Goal: Book appointment/travel/reservation

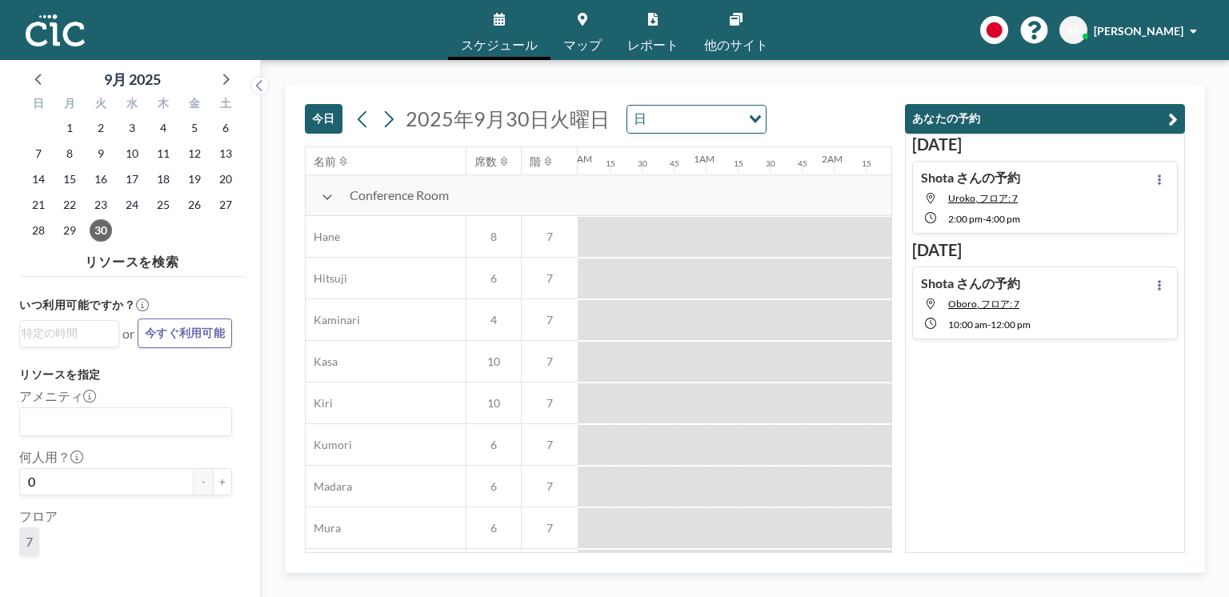
scroll to position [0, 1216]
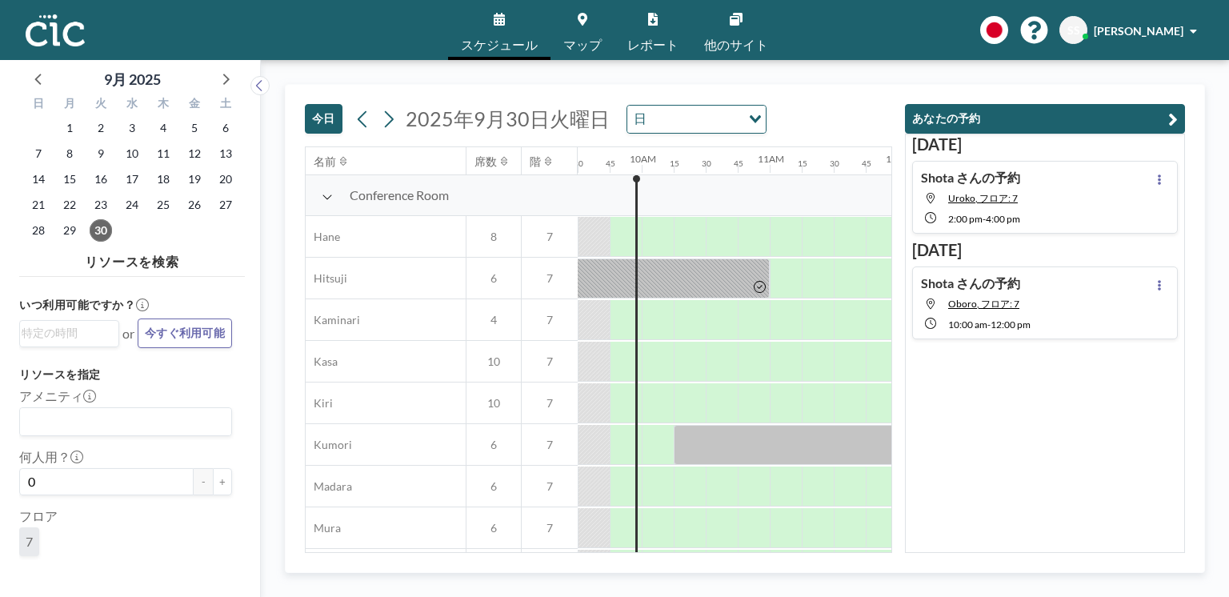
click at [587, 14] on link "マップ" at bounding box center [583, 30] width 64 height 60
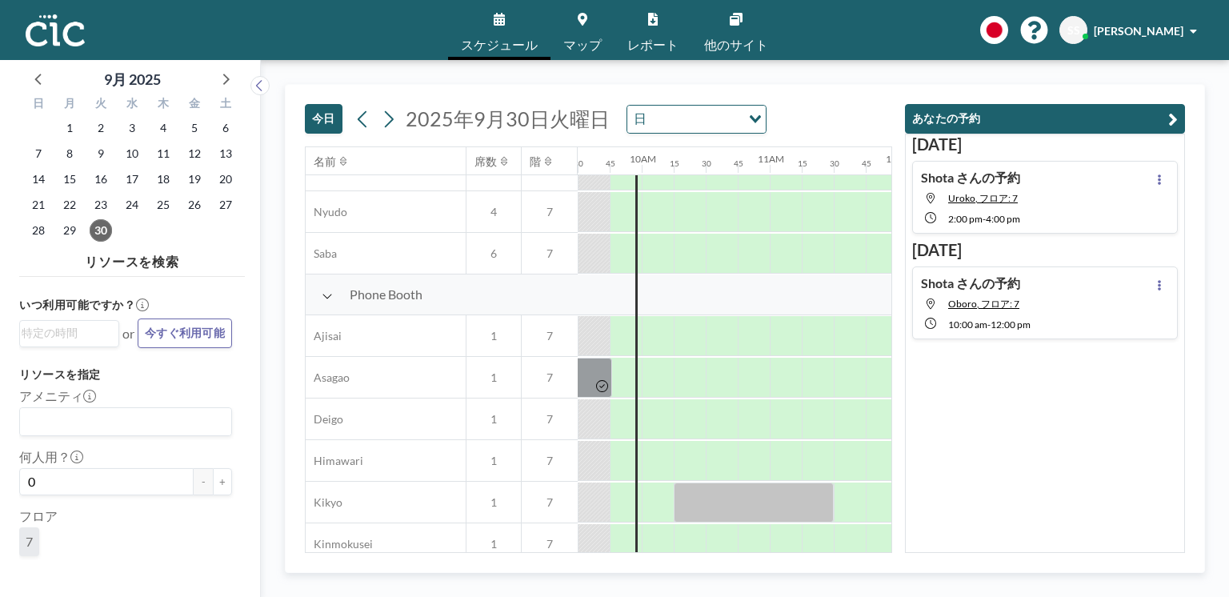
scroll to position [596, 1216]
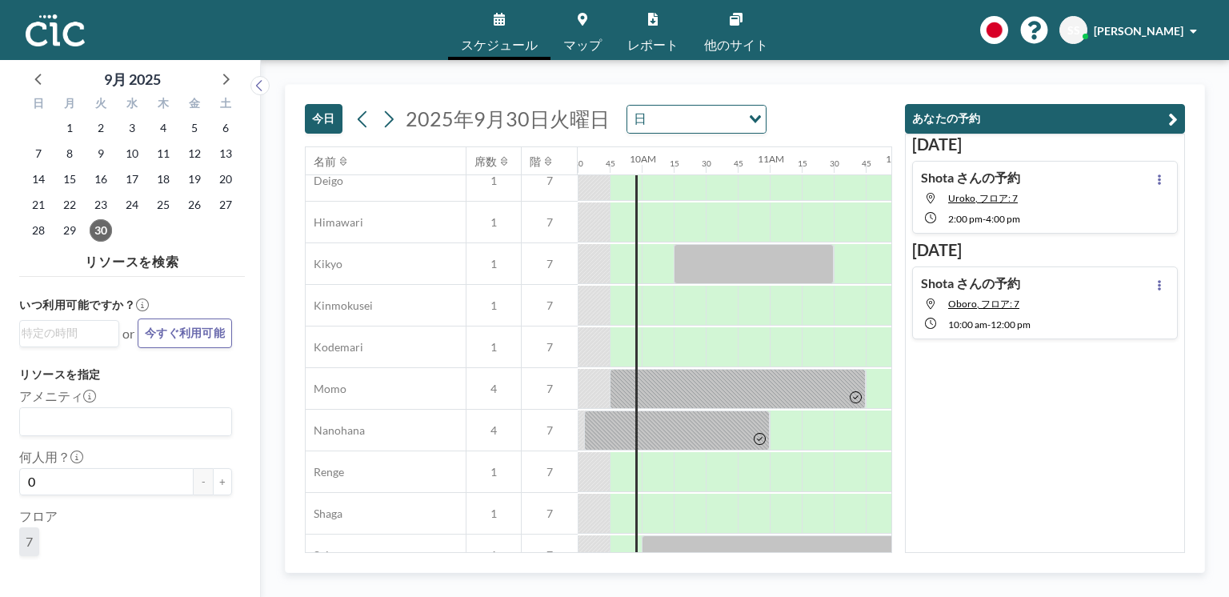
drag, startPoint x: 597, startPoint y: 547, endPoint x: 608, endPoint y: 549, distance: 11.5
click at [608, 549] on div "名前 席数 階 12AM 15 30 45 1AM 15 30 45 2AM 15 30 45 3AM 15 30 45 4AM 15 30 45 5AM 1…" at bounding box center [599, 349] width 586 height 405
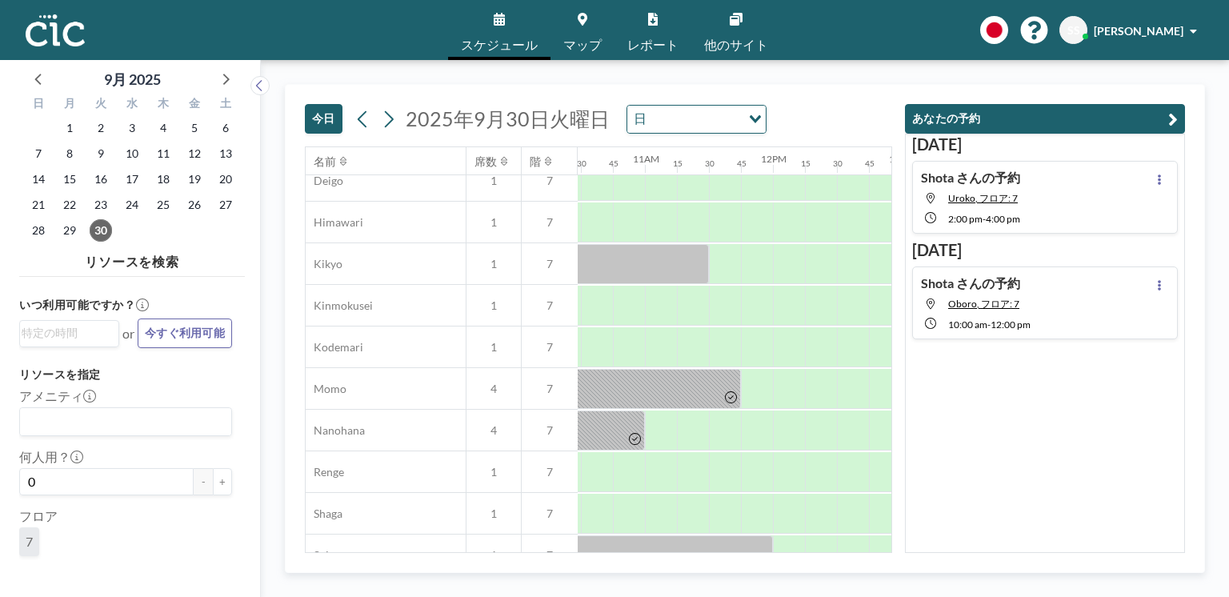
scroll to position [596, 1345]
click at [678, 423] on div at bounding box center [690, 431] width 32 height 40
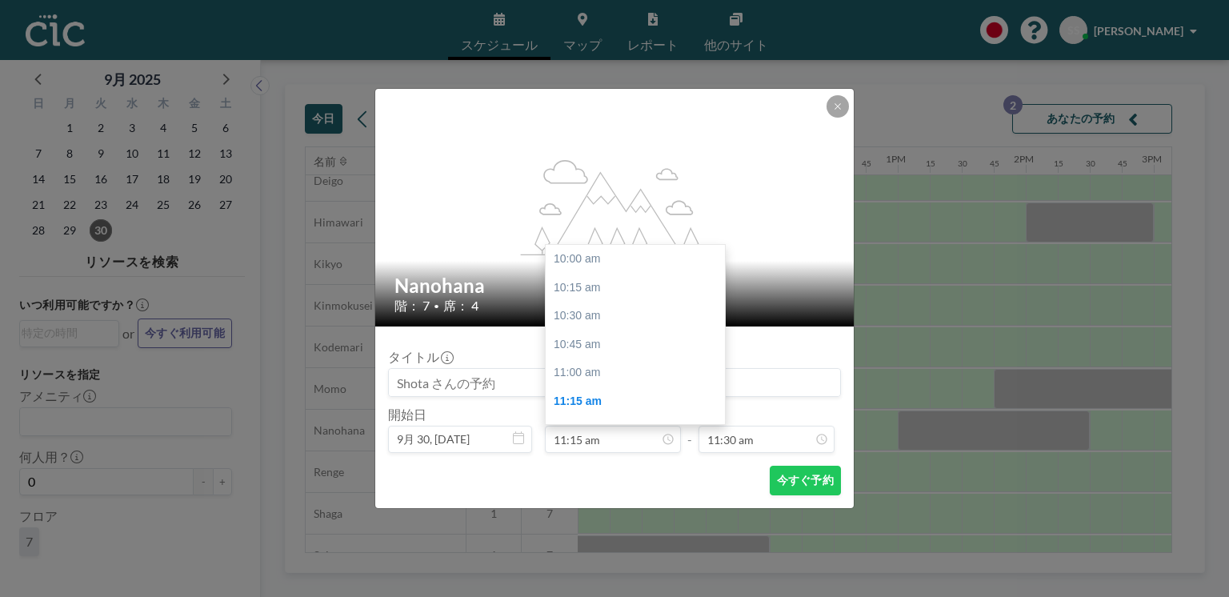
scroll to position [142, 0]
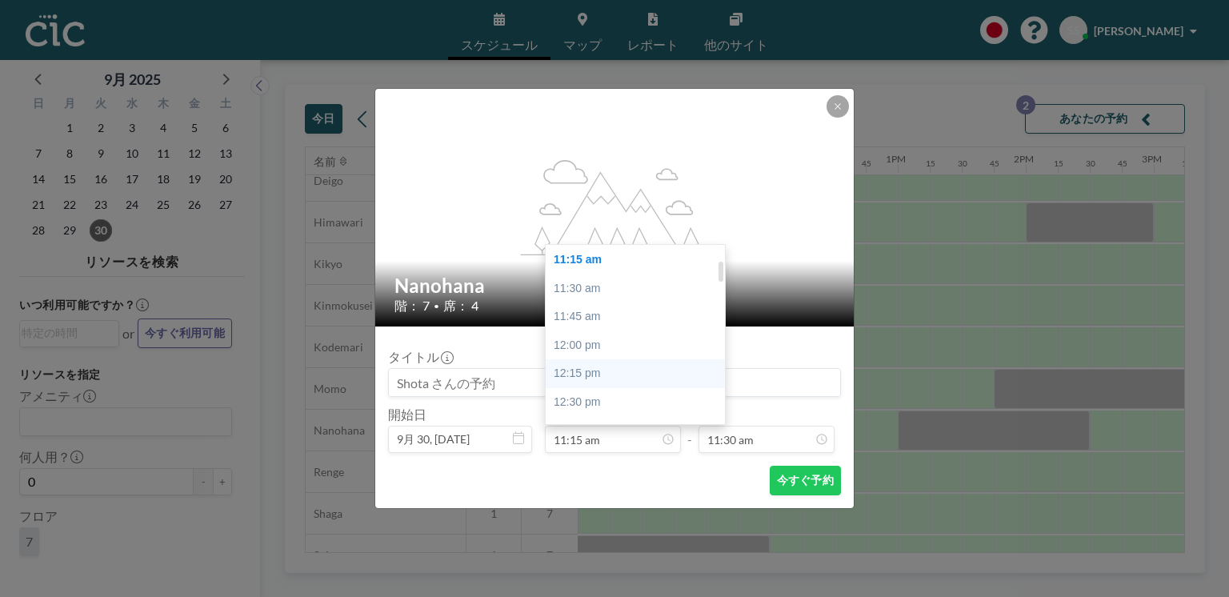
click at [608, 375] on div "12:15 pm" at bounding box center [638, 373] width 184 height 29
type input "12:15 pm"
type input "12:30 pm"
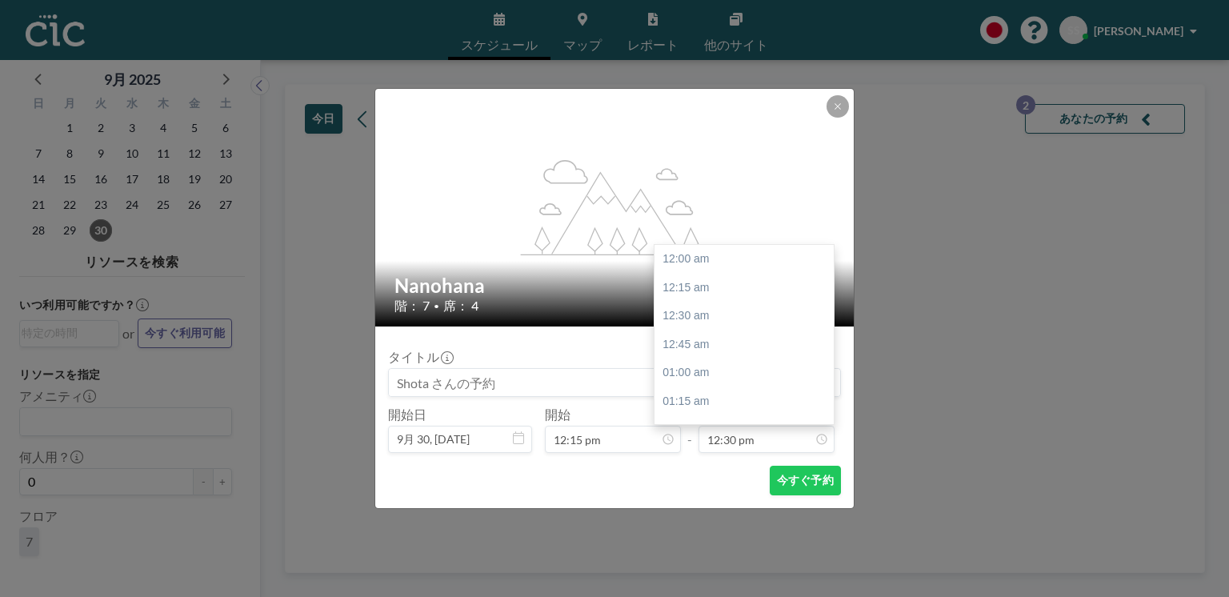
scroll to position [1425, 0]
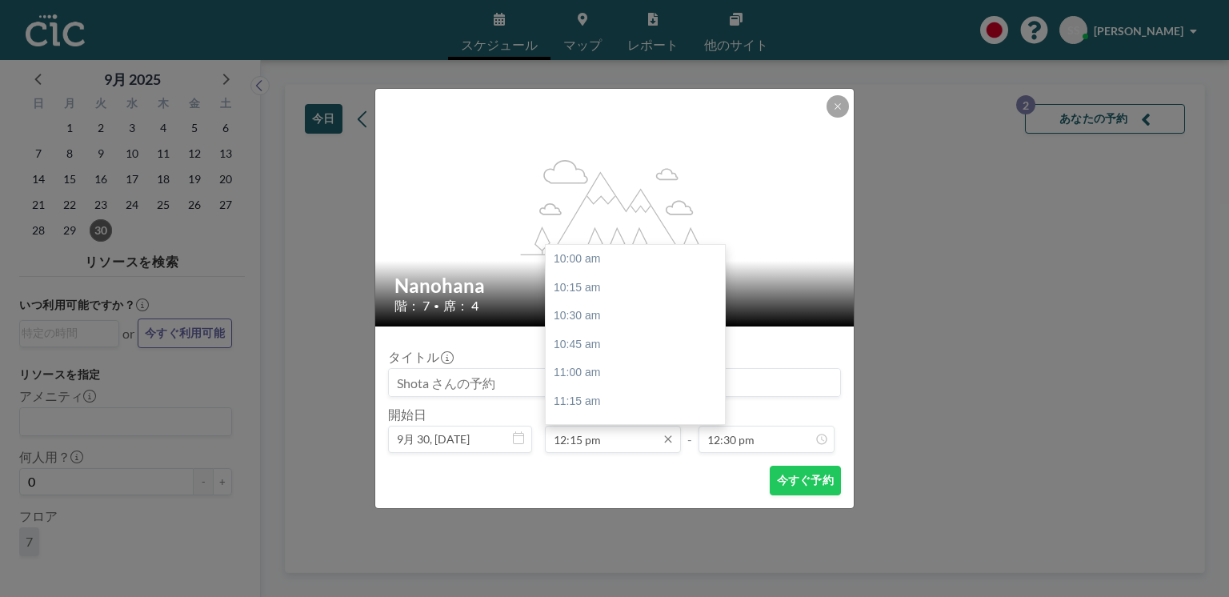
click at [630, 439] on input "12:15 pm" at bounding box center [613, 439] width 136 height 27
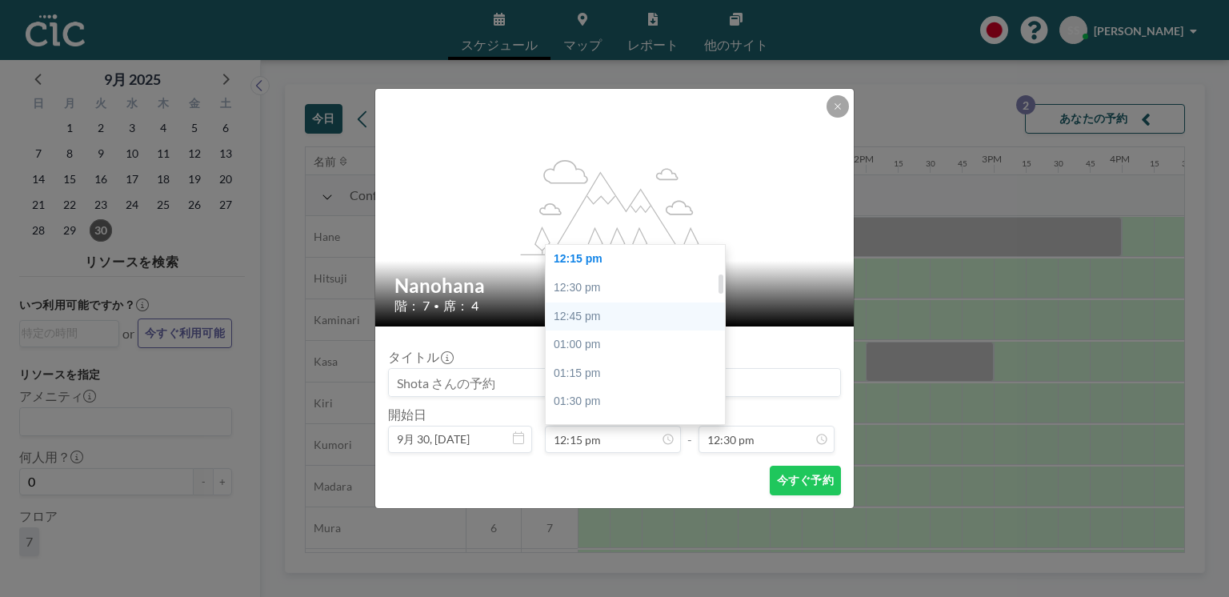
scroll to position [149, 0]
click at [627, 258] on div "11:15 am" at bounding box center [638, 252] width 184 height 29
type input "11:15 am"
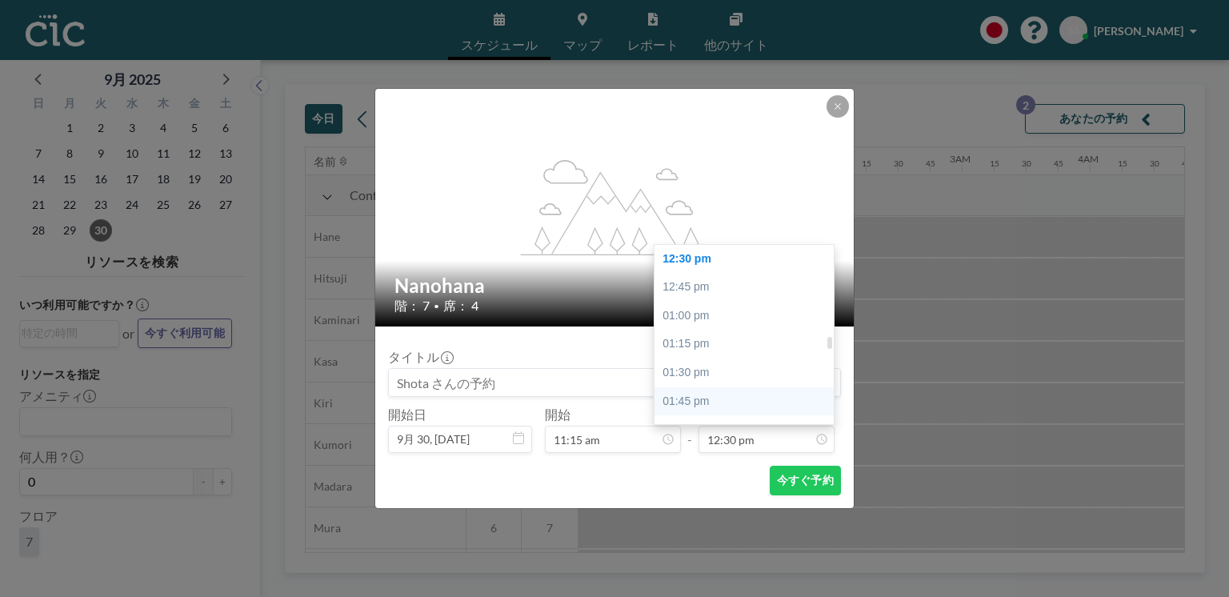
scroll to position [0, 1409]
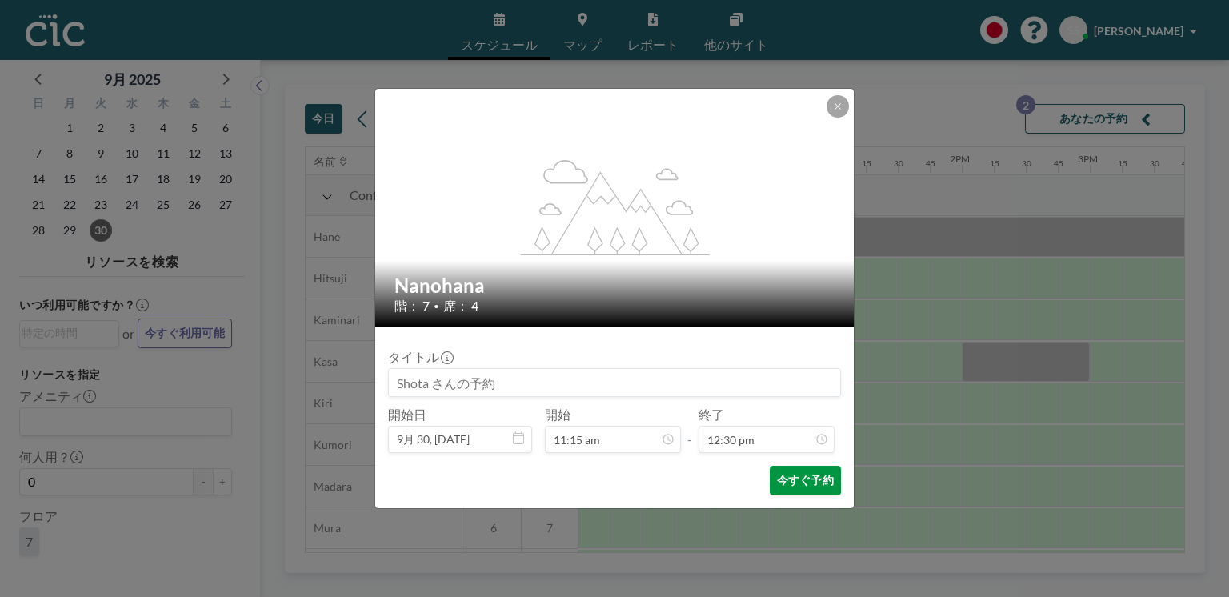
click at [807, 481] on button "今すぐ予約" at bounding box center [805, 481] width 71 height 30
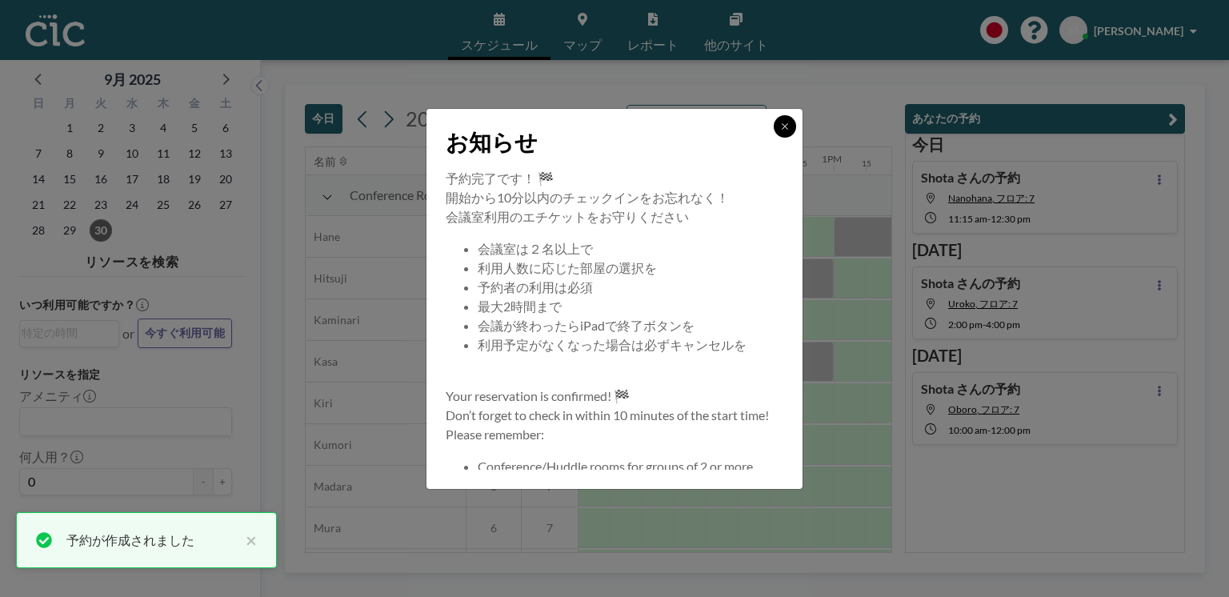
click at [782, 124] on icon at bounding box center [785, 127] width 10 height 10
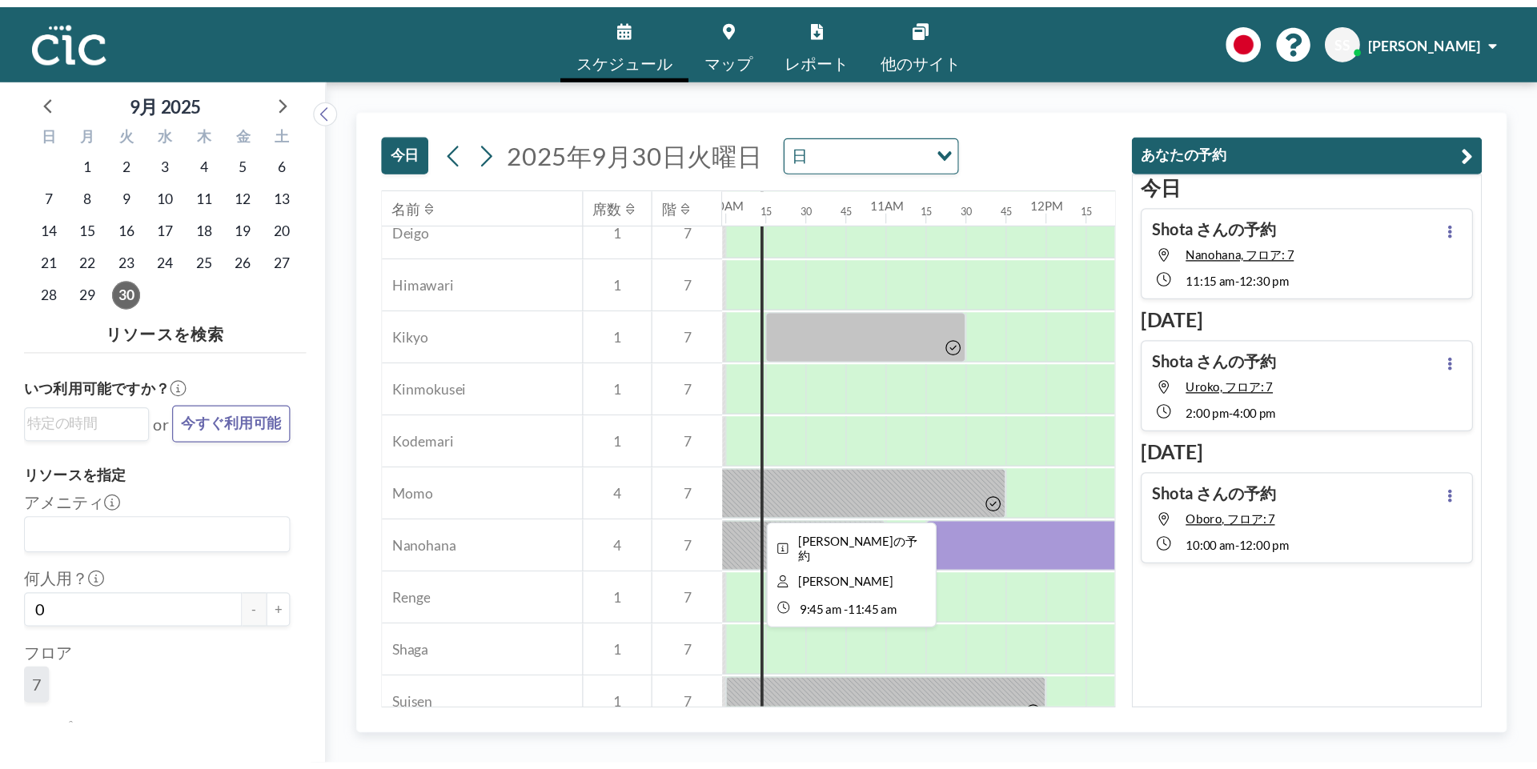
scroll to position [596, 1278]
